Goal: Feedback & Contribution: Leave review/rating

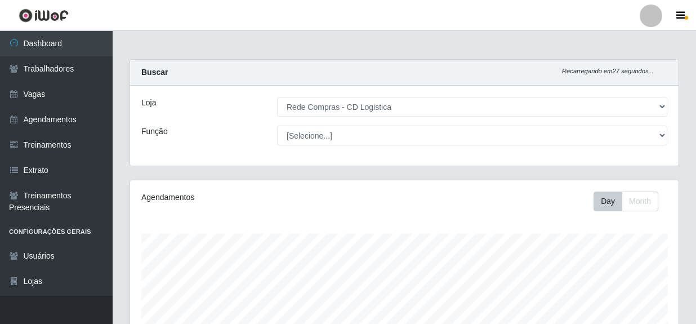
select select "429"
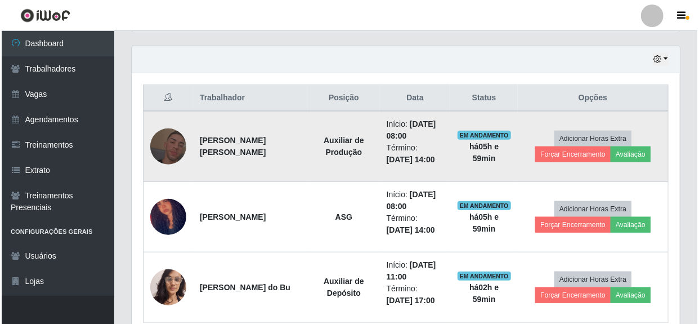
scroll to position [234, 548]
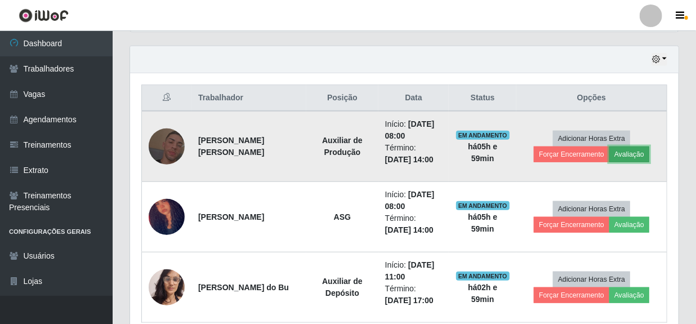
click at [638, 151] on button "Avaliação" at bounding box center [629, 154] width 40 height 16
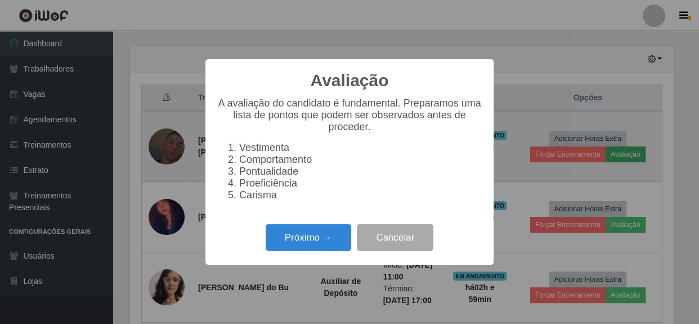
scroll to position [234, 543]
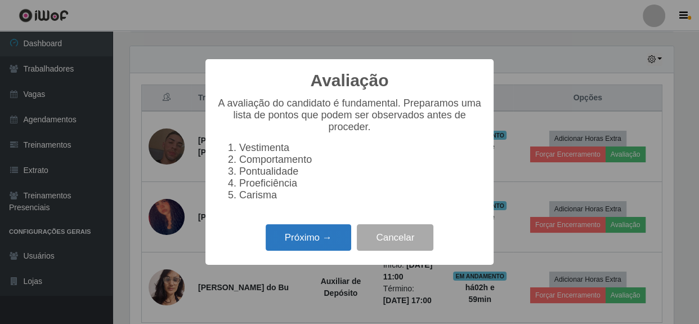
click at [327, 236] on button "Próximo →" at bounding box center [309, 237] width 86 height 26
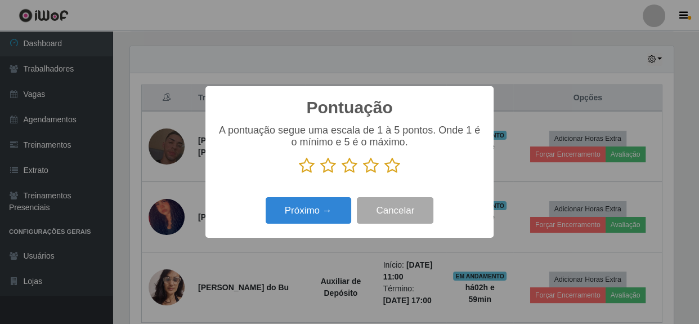
click at [394, 167] on icon at bounding box center [393, 165] width 16 height 17
click at [385, 174] on input "radio" at bounding box center [385, 174] width 0 height 0
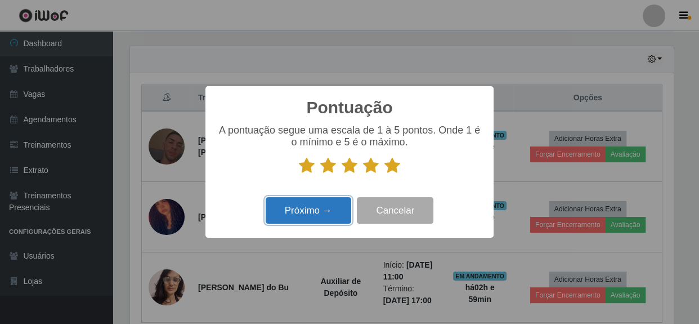
click at [310, 220] on button "Próximo →" at bounding box center [309, 210] width 86 height 26
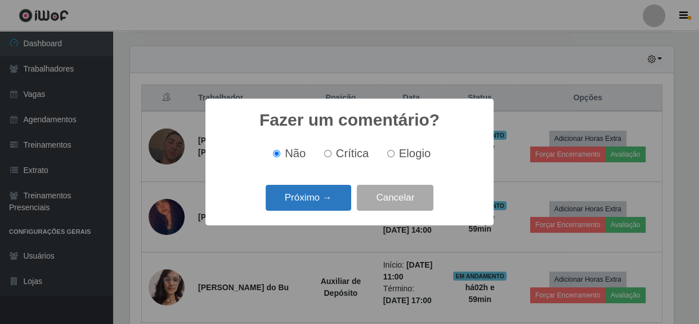
click at [309, 203] on button "Próximo →" at bounding box center [309, 198] width 86 height 26
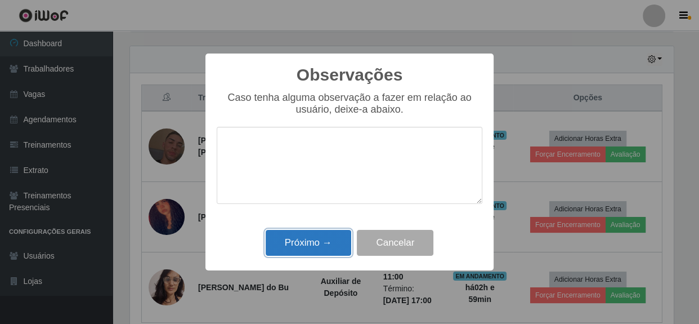
click at [314, 243] on button "Próximo →" at bounding box center [309, 243] width 86 height 26
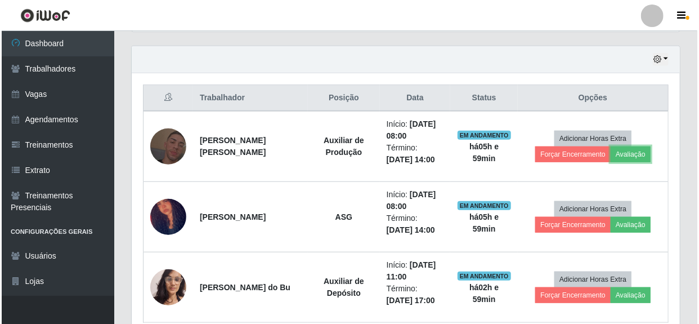
scroll to position [234, 548]
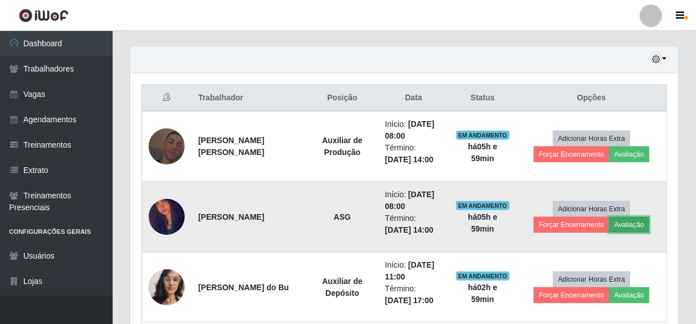
click at [629, 224] on button "Avaliação" at bounding box center [629, 225] width 40 height 16
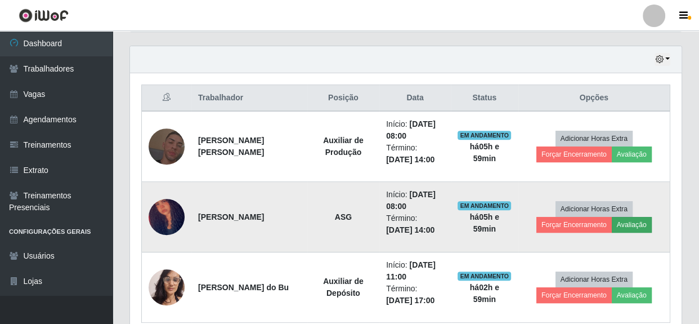
scroll to position [234, 543]
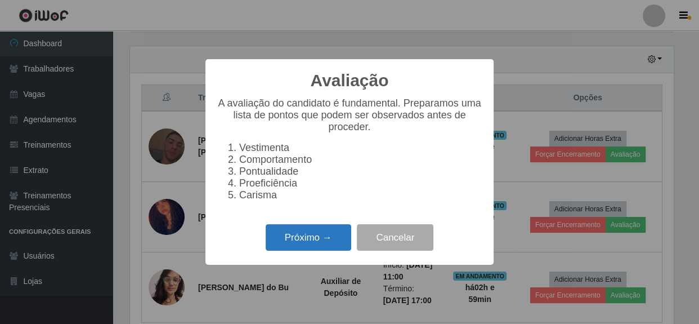
click at [327, 242] on button "Próximo →" at bounding box center [309, 237] width 86 height 26
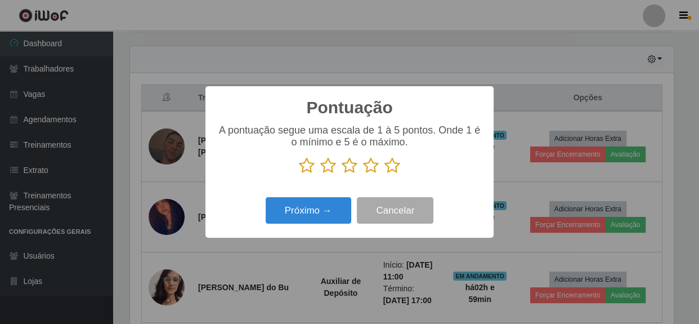
drag, startPoint x: 393, startPoint y: 163, endPoint x: 388, endPoint y: 169, distance: 8.4
click at [394, 163] on icon at bounding box center [393, 165] width 16 height 17
click at [385, 174] on input "radio" at bounding box center [385, 174] width 0 height 0
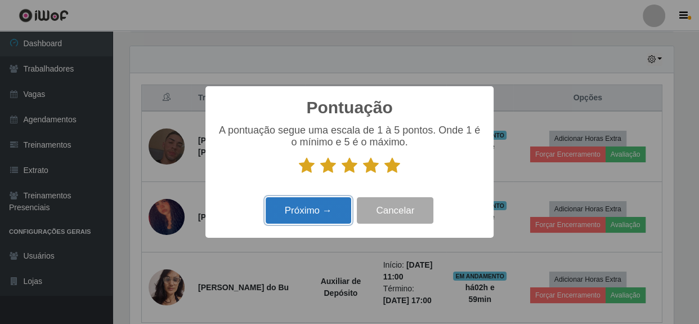
click at [318, 208] on button "Próximo →" at bounding box center [309, 210] width 86 height 26
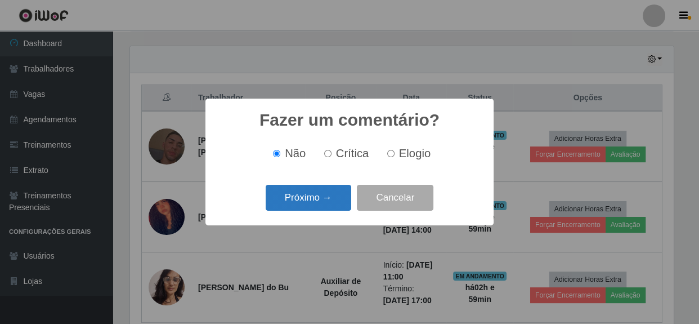
click at [317, 204] on button "Próximo →" at bounding box center [309, 198] width 86 height 26
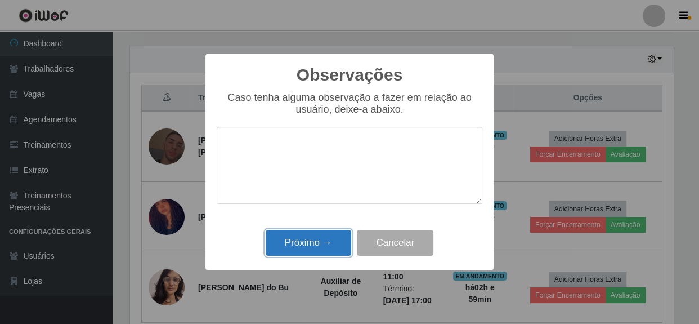
click at [311, 241] on button "Próximo →" at bounding box center [309, 243] width 86 height 26
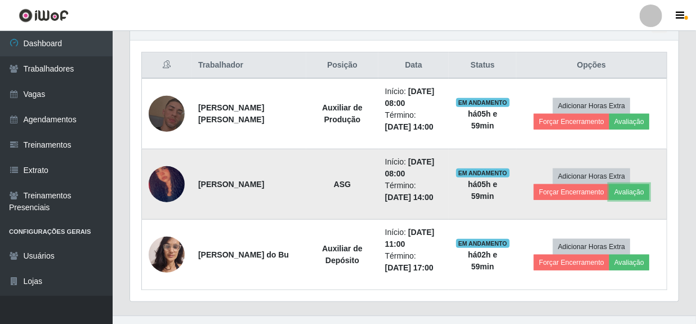
scroll to position [434, 0]
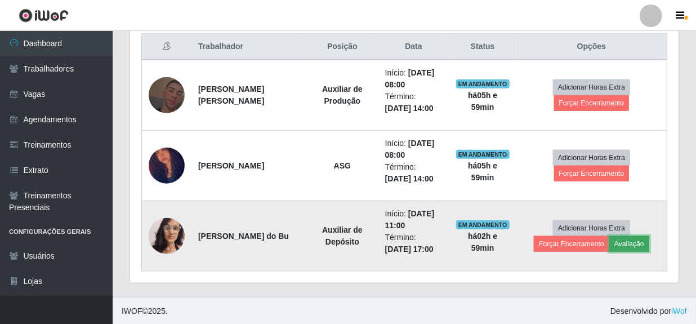
click at [622, 247] on button "Avaliação" at bounding box center [629, 244] width 40 height 16
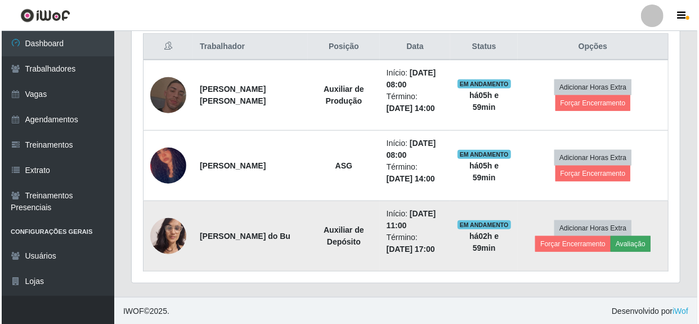
scroll to position [234, 543]
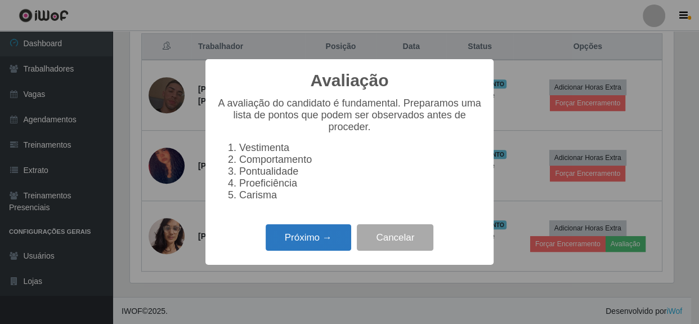
click at [334, 243] on button "Próximo →" at bounding box center [309, 237] width 86 height 26
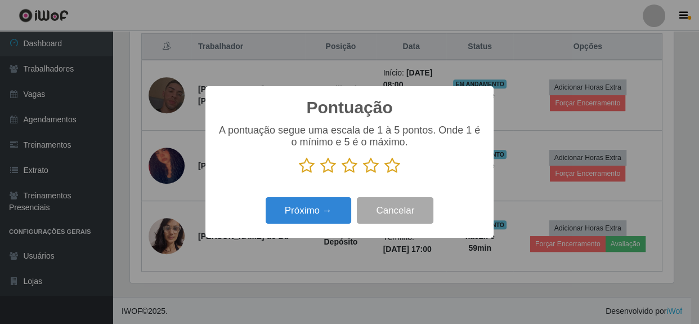
scroll to position [562772, 562461]
click at [394, 167] on icon at bounding box center [393, 165] width 16 height 17
click at [385, 174] on input "radio" at bounding box center [385, 174] width 0 height 0
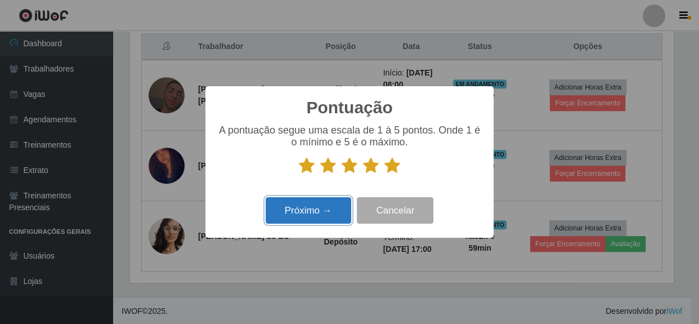
click at [321, 212] on button "Próximo →" at bounding box center [309, 210] width 86 height 26
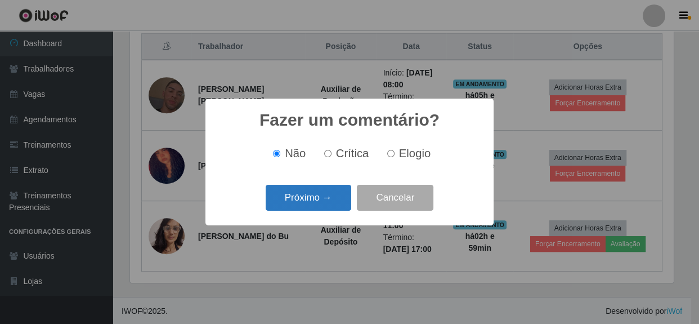
click at [327, 198] on button "Próximo →" at bounding box center [309, 198] width 86 height 26
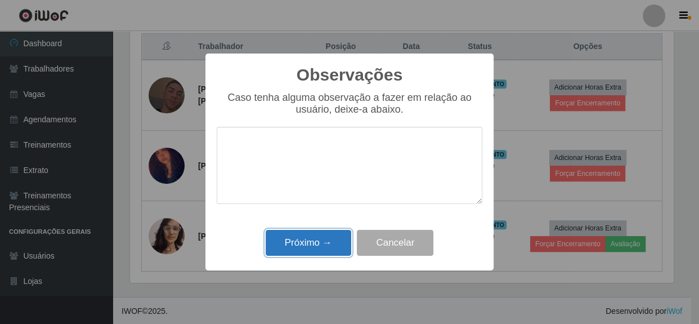
click at [318, 247] on button "Próximo →" at bounding box center [309, 243] width 86 height 26
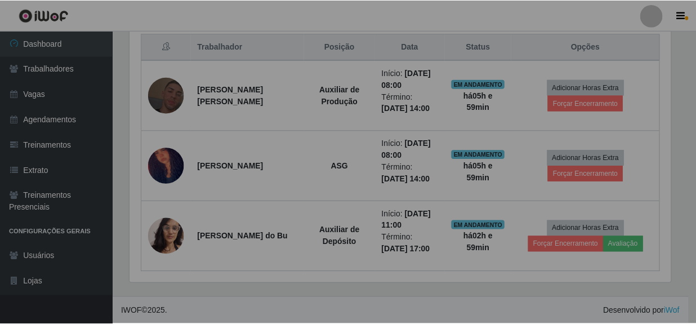
scroll to position [234, 548]
